Goal: Task Accomplishment & Management: Manage account settings

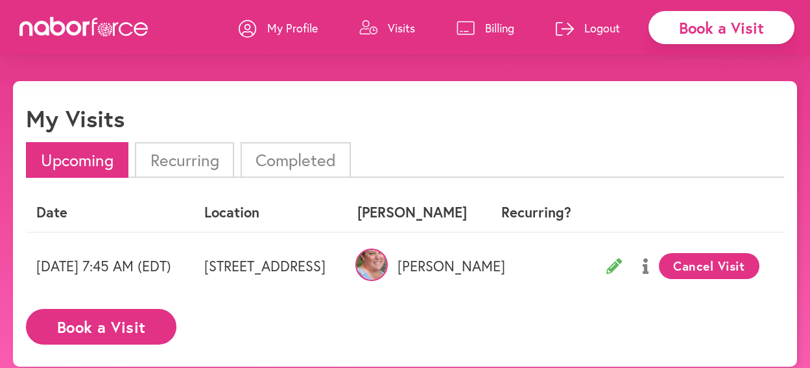
scroll to position [26, 0]
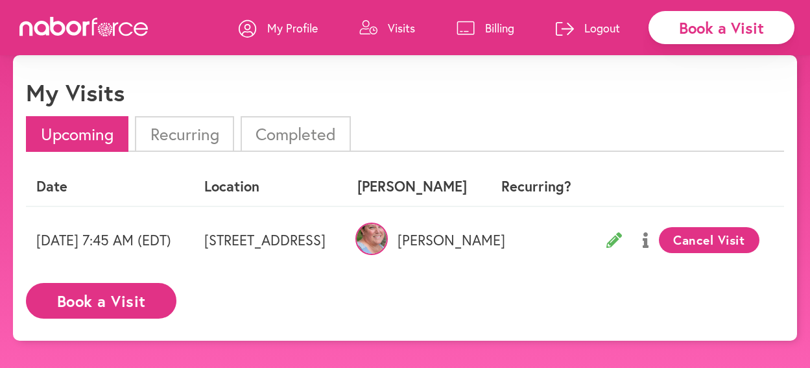
click at [388, 254] on img at bounding box center [371, 238] width 32 height 32
click at [608, 116] on div "My Visits" at bounding box center [405, 97] width 758 height 38
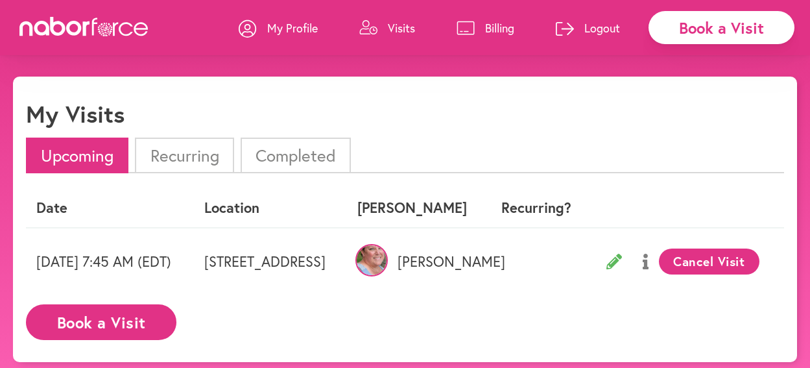
scroll to position [0, 0]
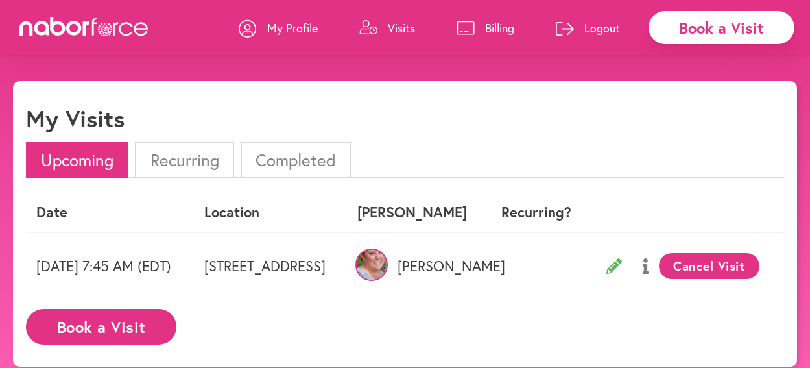
click at [622, 274] on icon at bounding box center [614, 266] width 16 height 16
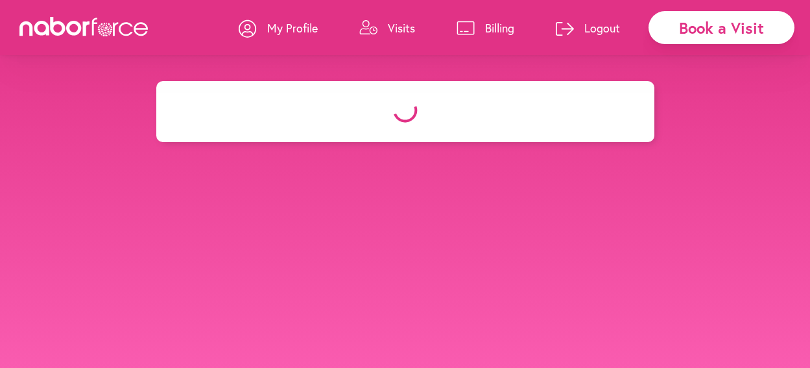
select select "*******"
select select "***"
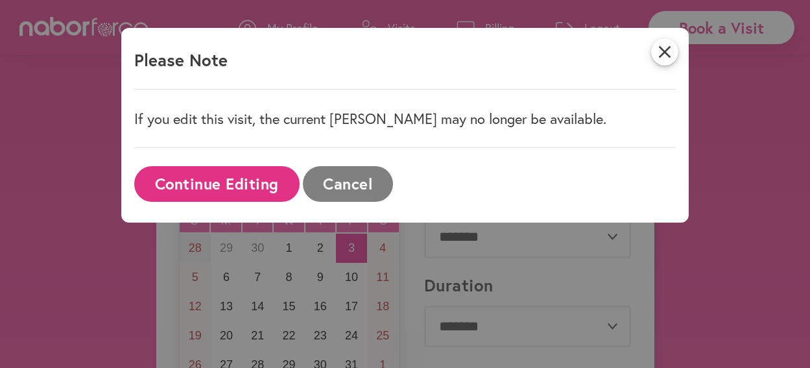
click at [372, 196] on button "Cancel" at bounding box center [348, 184] width 90 height 36
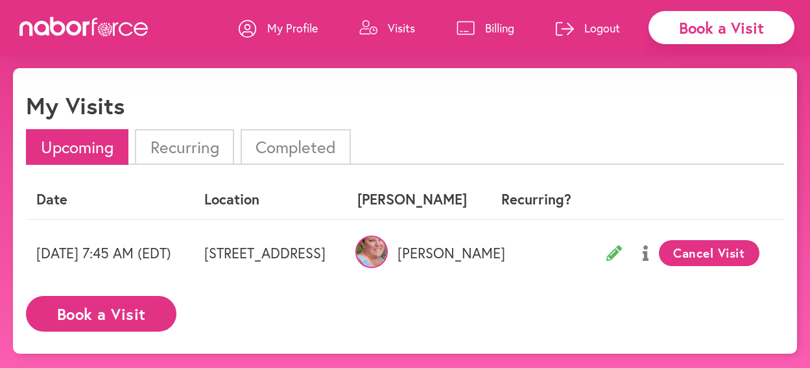
scroll to position [1, 0]
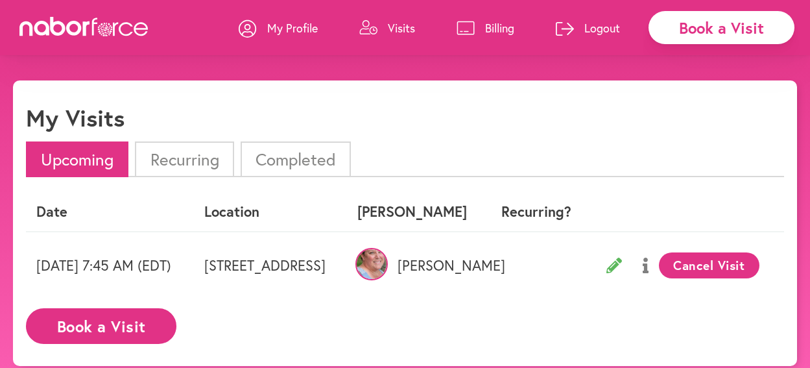
click at [267, 26] on p "My Profile" at bounding box center [292, 28] width 51 height 16
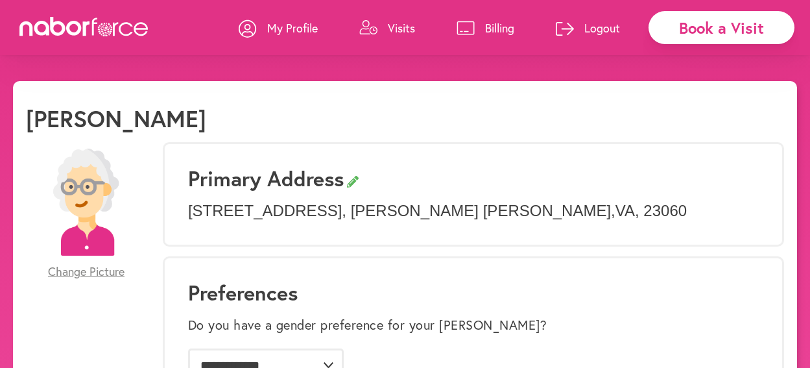
click at [228, 108] on div "[PERSON_NAME]" at bounding box center [405, 123] width 758 height 38
click at [388, 28] on p "Visits" at bounding box center [401, 28] width 27 height 16
